Goal: Transaction & Acquisition: Purchase product/service

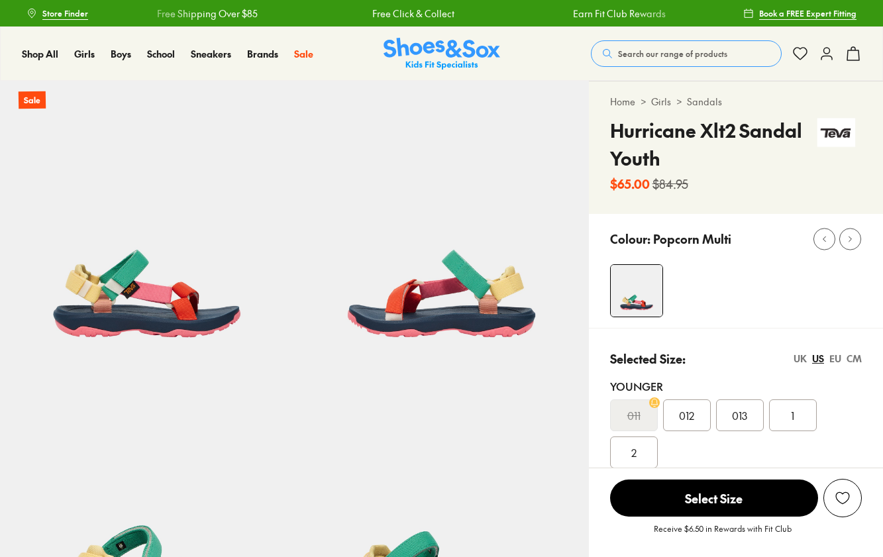
select select "*"
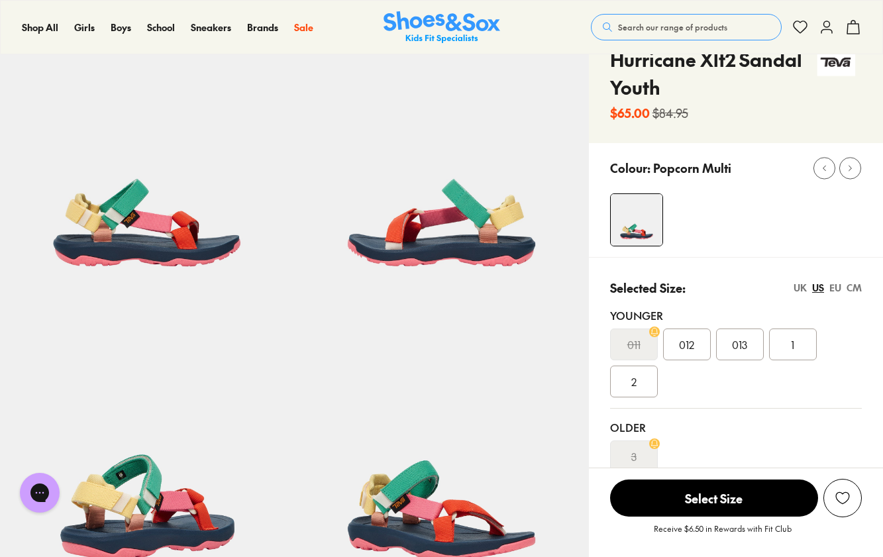
scroll to position [137, 0]
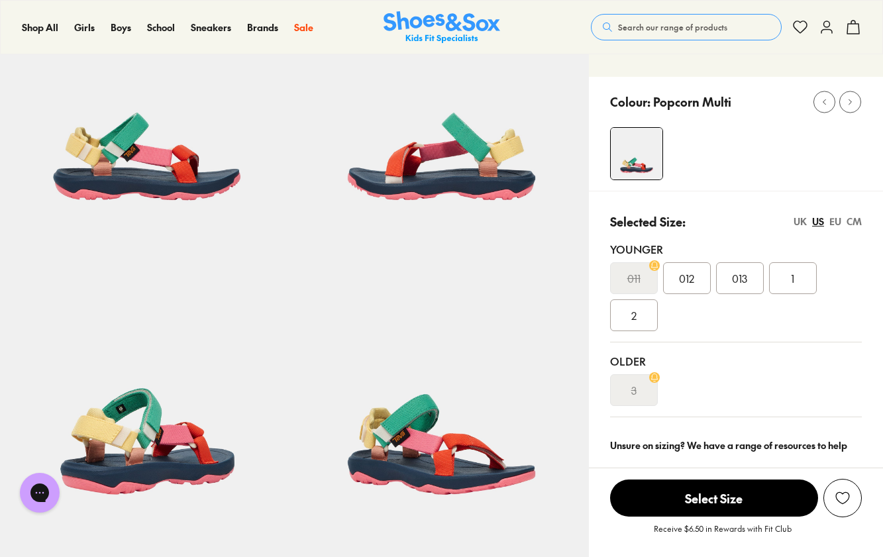
click at [794, 278] on span "1" at bounding box center [792, 278] width 3 height 16
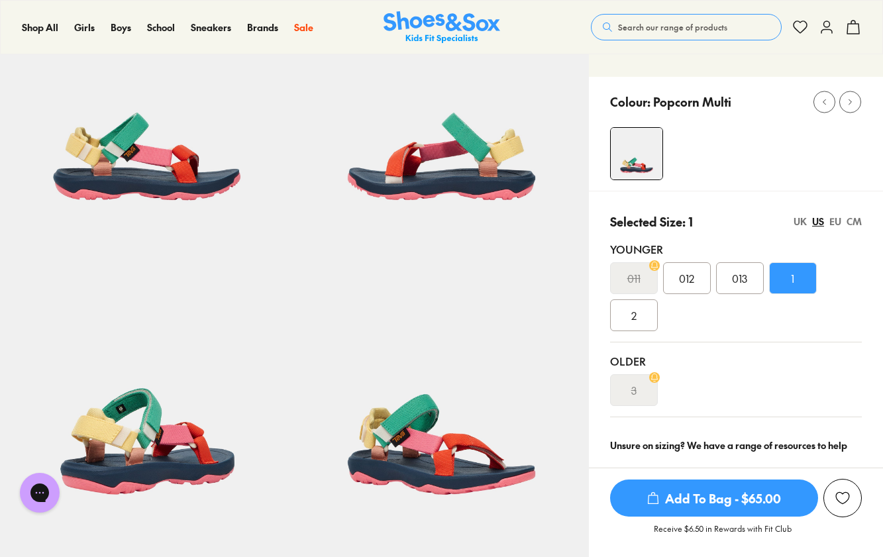
click at [835, 223] on div "EU" at bounding box center [835, 222] width 12 height 14
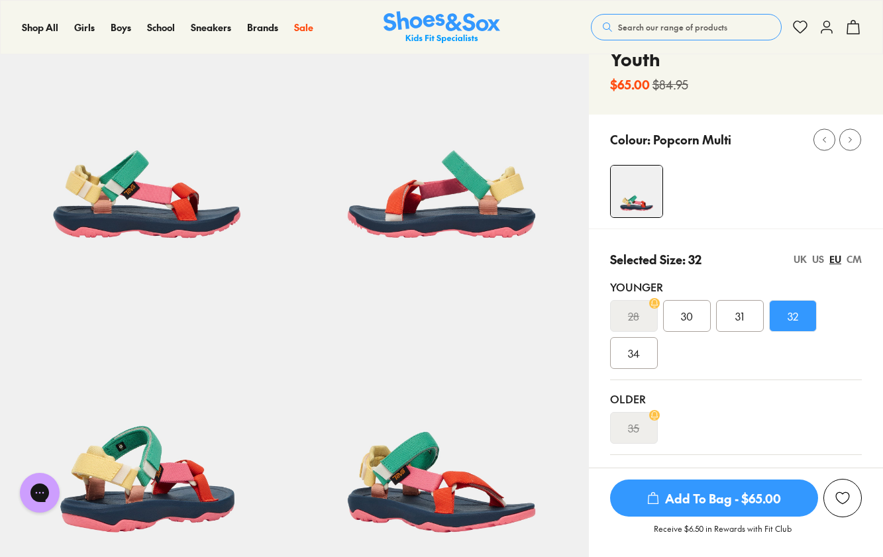
scroll to position [258, 0]
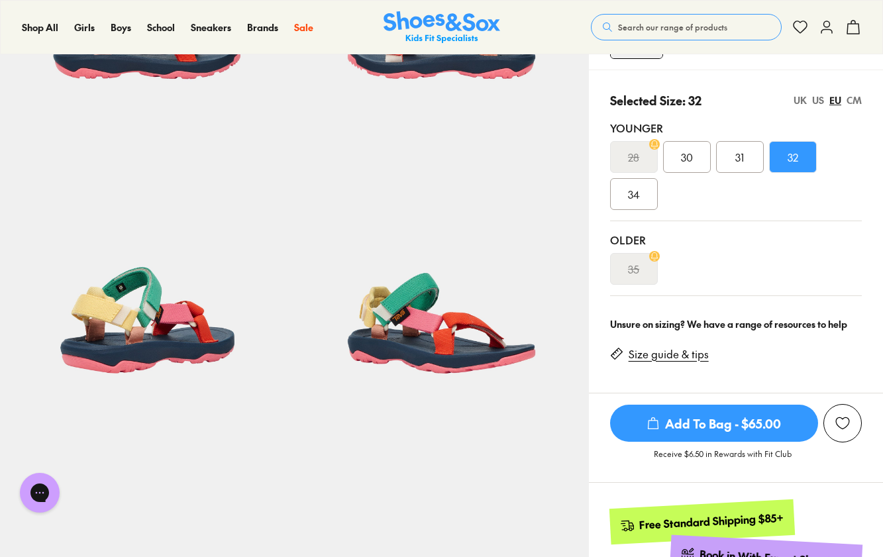
click at [732, 423] on span "Add To Bag - $65.00" at bounding box center [714, 423] width 208 height 37
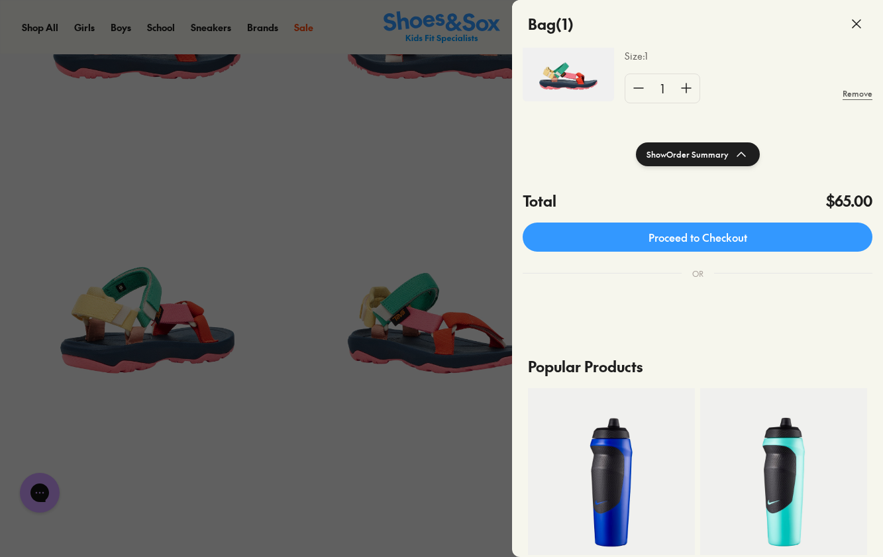
scroll to position [173, 0]
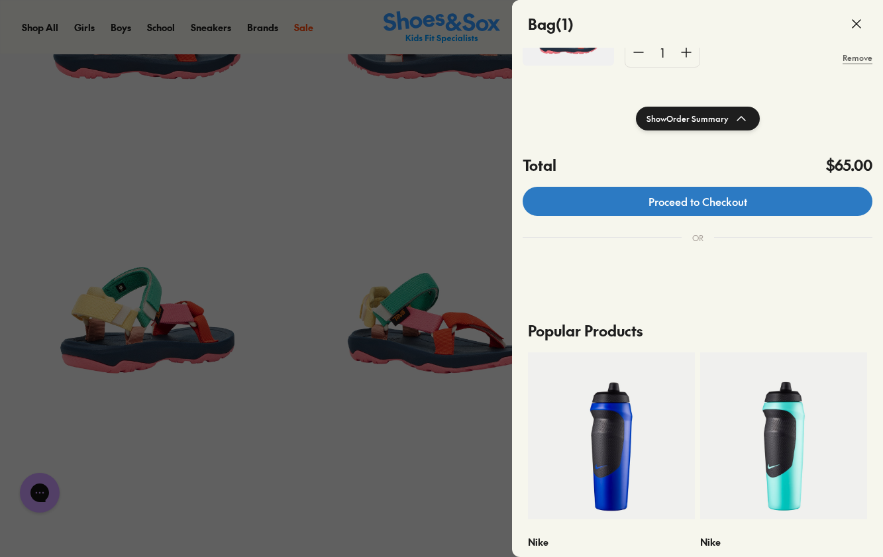
click at [725, 210] on link "Proceed to Checkout" at bounding box center [698, 201] width 350 height 29
